Goal: Find contact information: Obtain details needed to contact an individual or organization

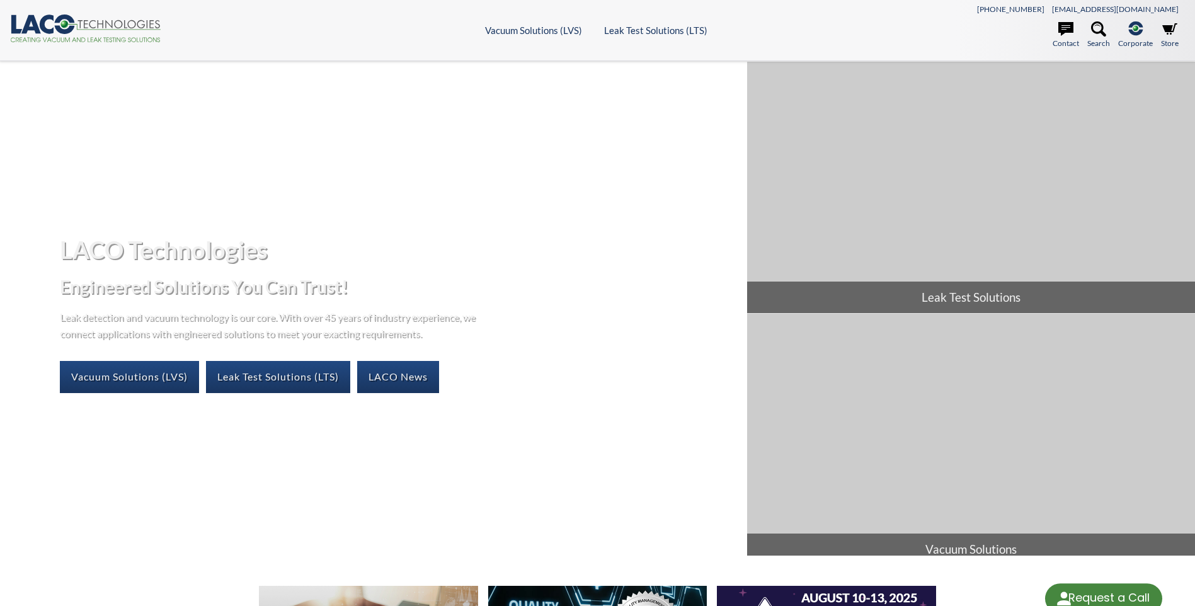
select select "언어 번역 위젯"
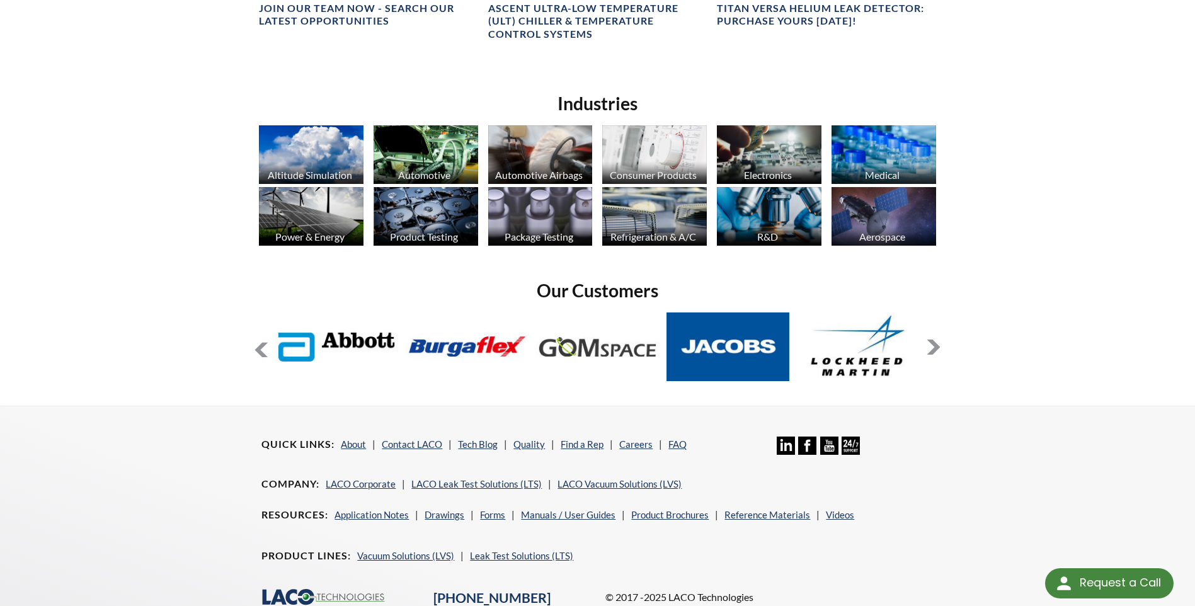
scroll to position [903, 0]
click at [632, 445] on link "Careers" at bounding box center [635, 443] width 33 height 11
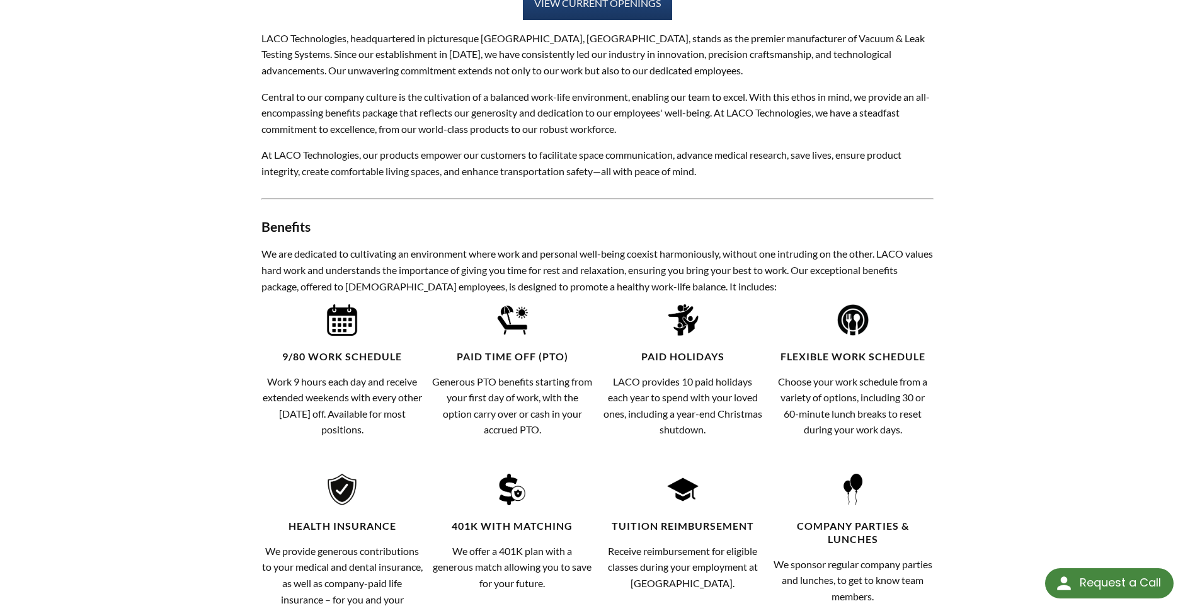
scroll to position [294, 0]
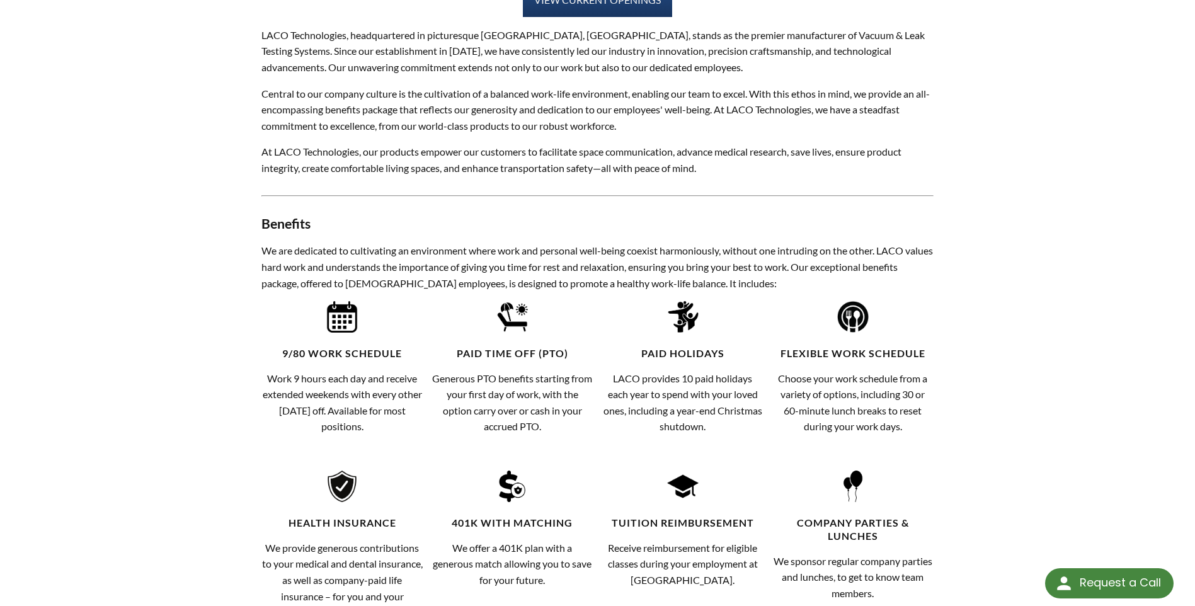
click at [824, 399] on p "Choose your work schedule from a variety of options, including 30 or 60-minute …" at bounding box center [852, 402] width 161 height 64
click at [850, 419] on p "Choose your work schedule from a variety of options, including 30 or 60-minute …" at bounding box center [852, 402] width 161 height 64
click at [852, 312] on img at bounding box center [852, 316] width 31 height 31
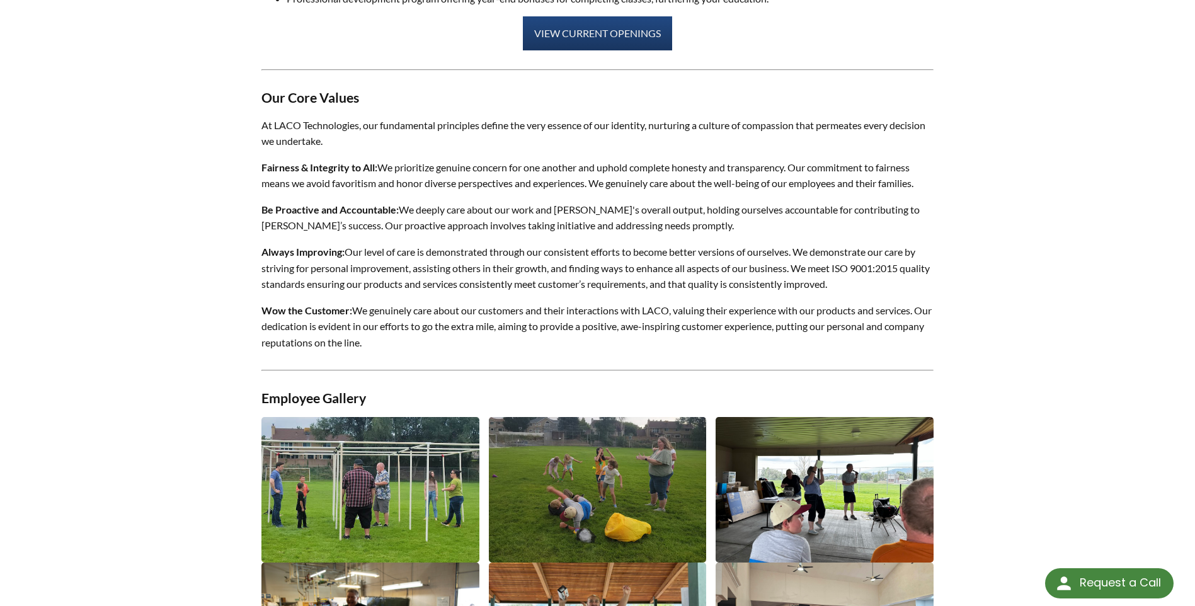
scroll to position [1029, 0]
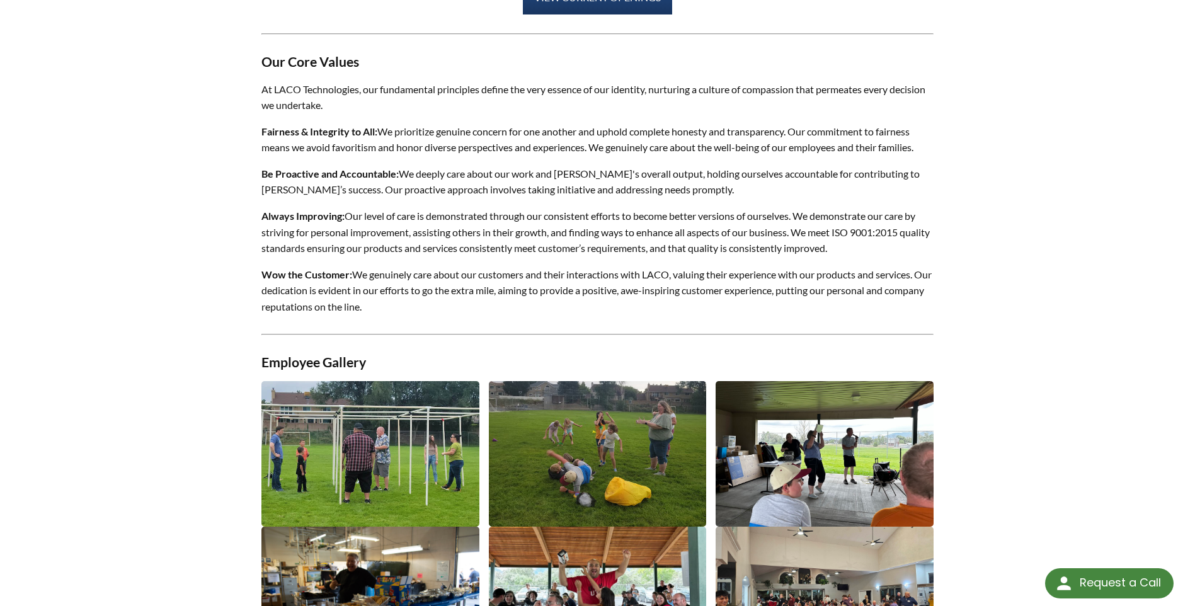
click at [383, 472] on img at bounding box center [369, 453] width 217 height 145
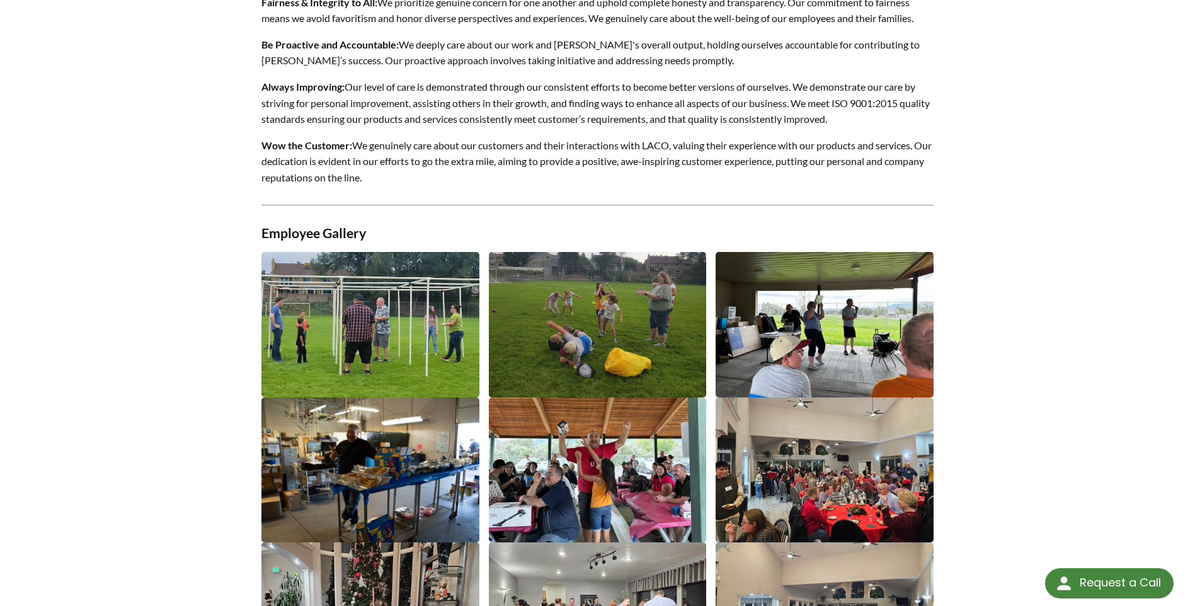
scroll to position [1197, 0]
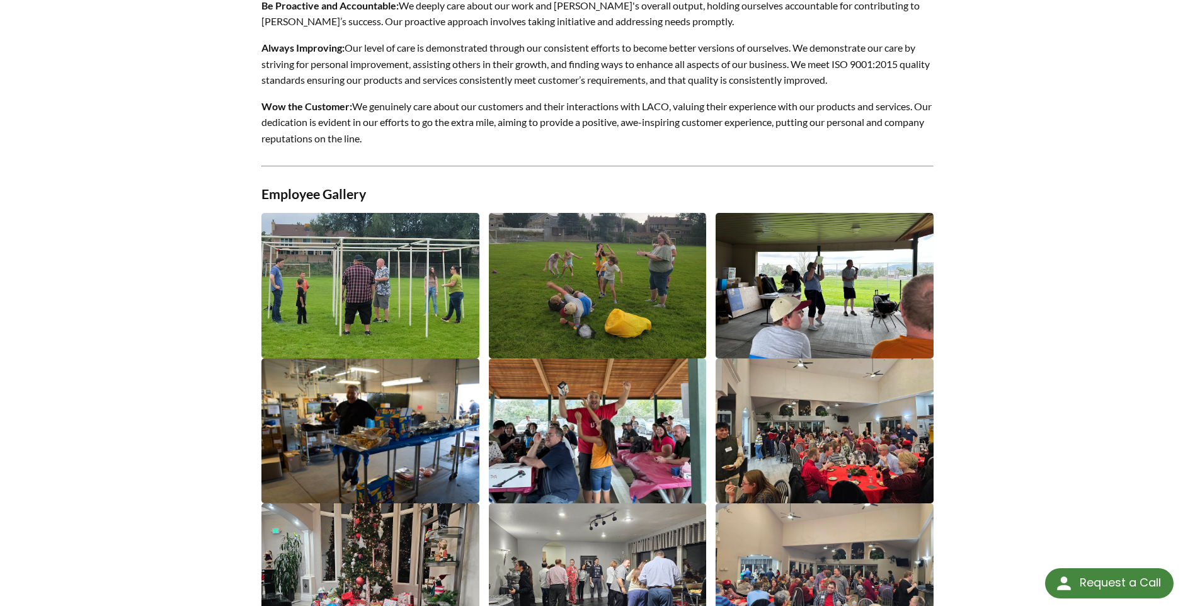
click at [435, 460] on img at bounding box center [369, 430] width 217 height 145
click at [611, 340] on img at bounding box center [597, 285] width 217 height 145
click at [775, 311] on img at bounding box center [824, 285] width 217 height 145
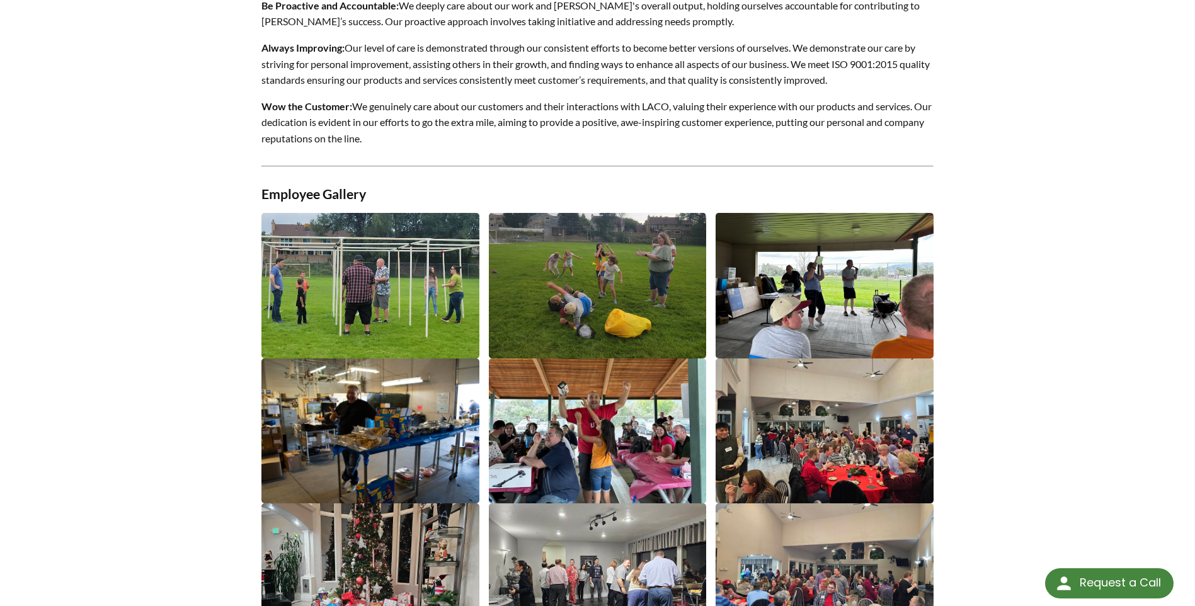
click at [751, 431] on img at bounding box center [824, 430] width 217 height 145
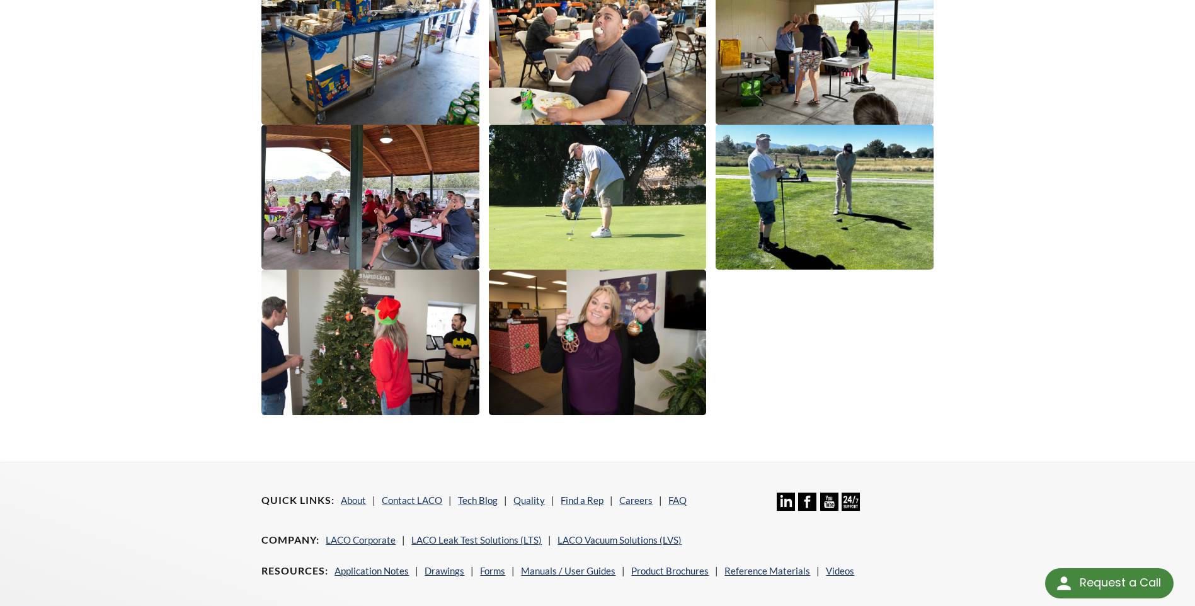
scroll to position [2016, 0]
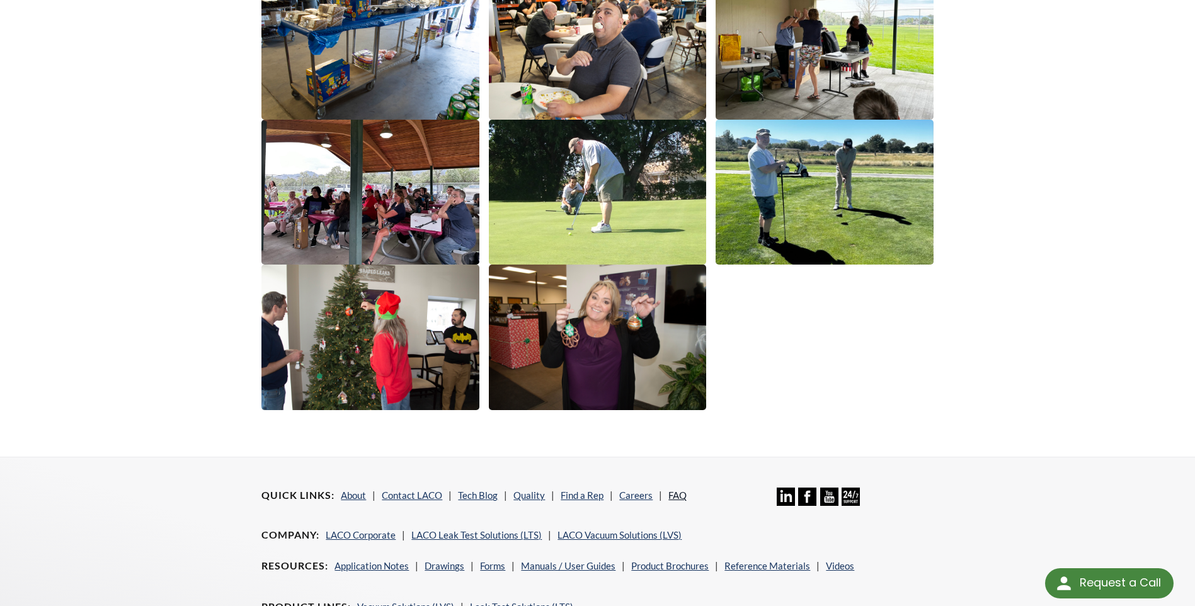
click at [675, 498] on link "FAQ" at bounding box center [677, 494] width 18 height 11
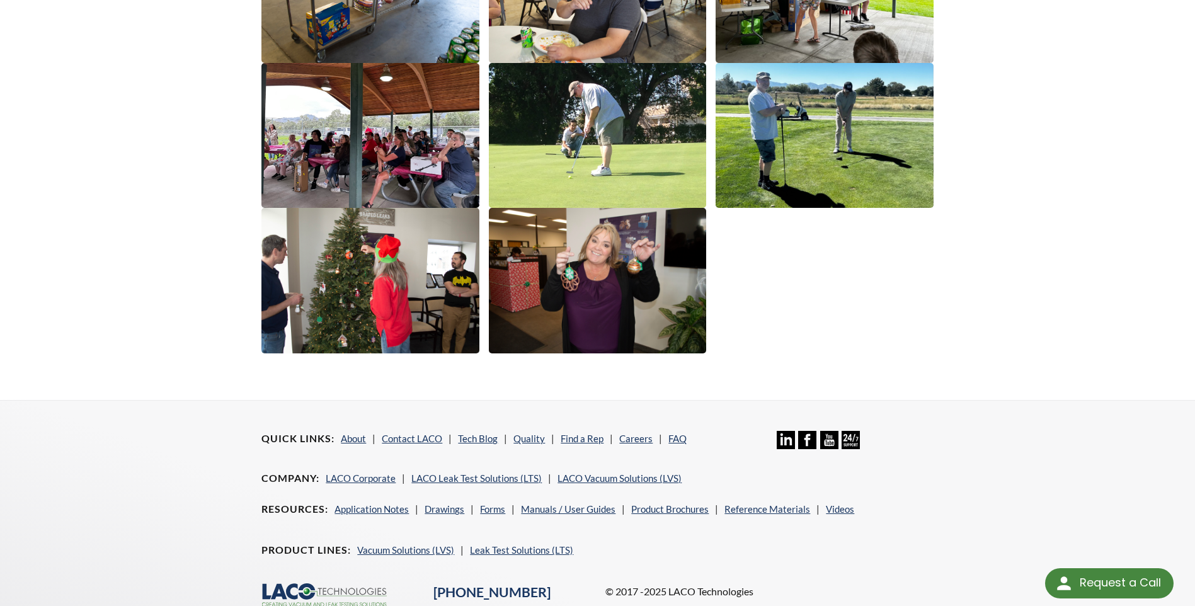
scroll to position [2079, 0]
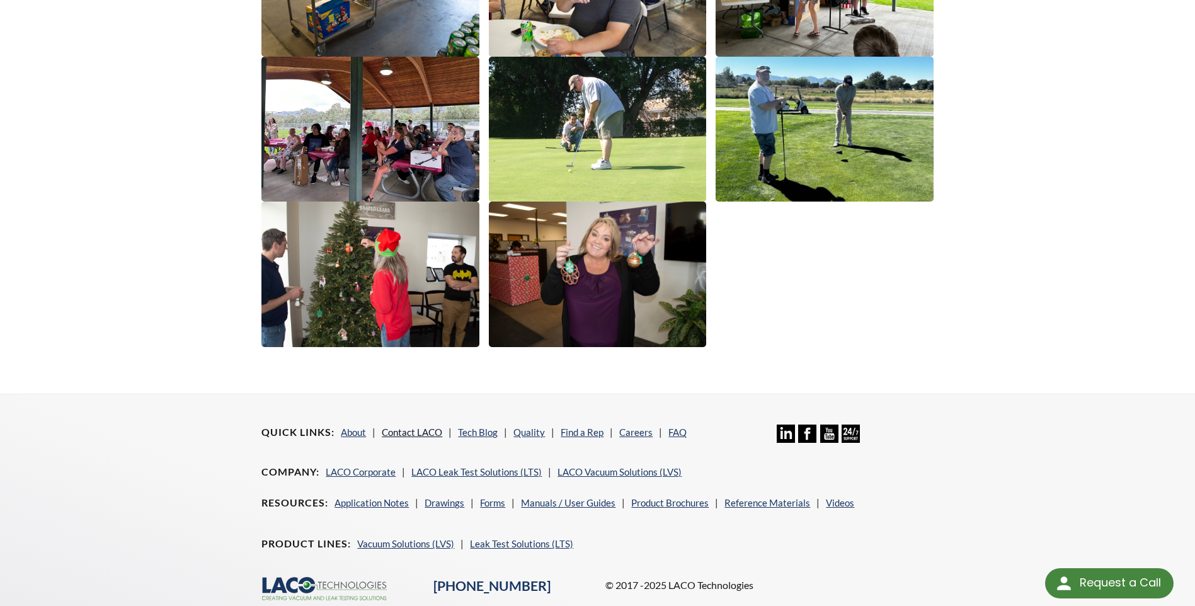
click at [433, 432] on link "Contact LACO" at bounding box center [412, 431] width 60 height 11
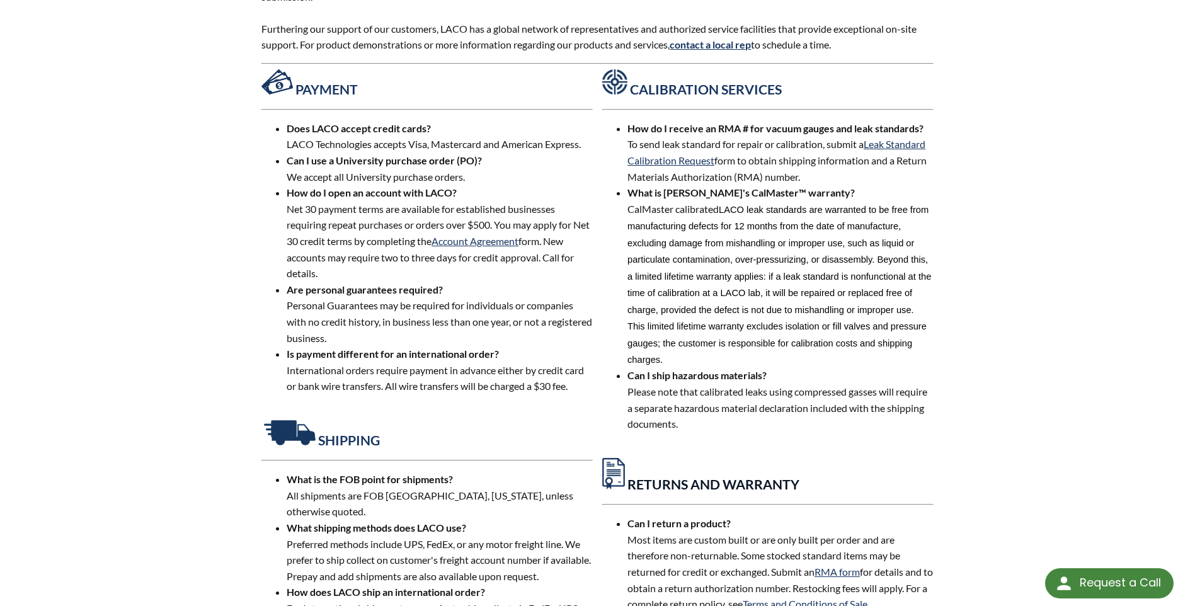
scroll to position [525, 0]
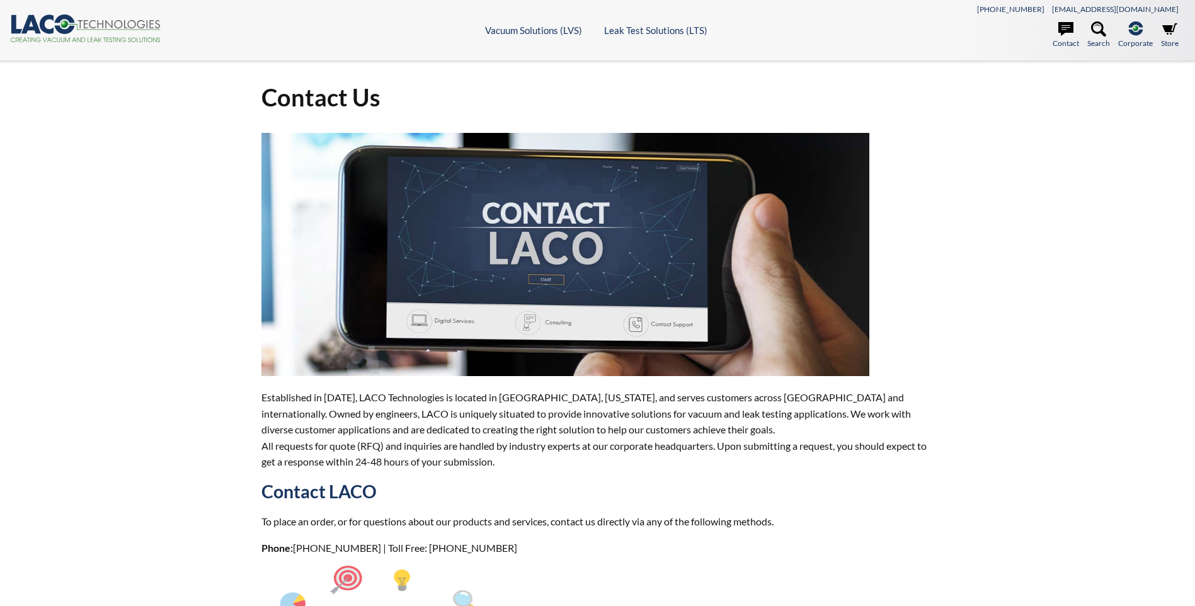
select select "언어 번역 위젯"
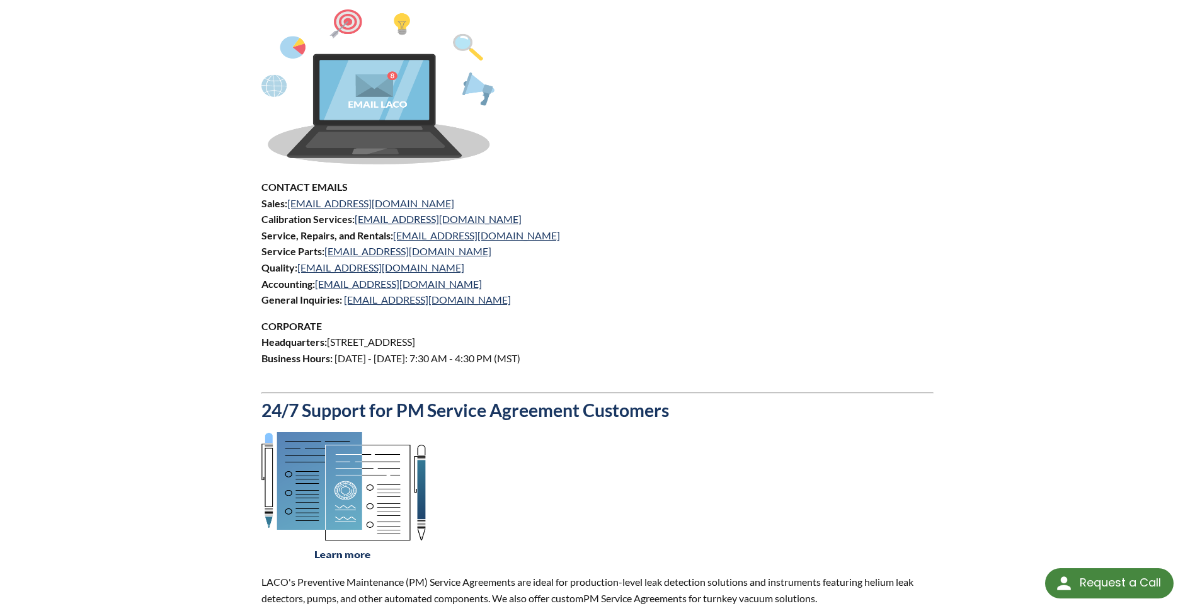
scroll to position [567, 0]
